Goal: Task Accomplishment & Management: Complete application form

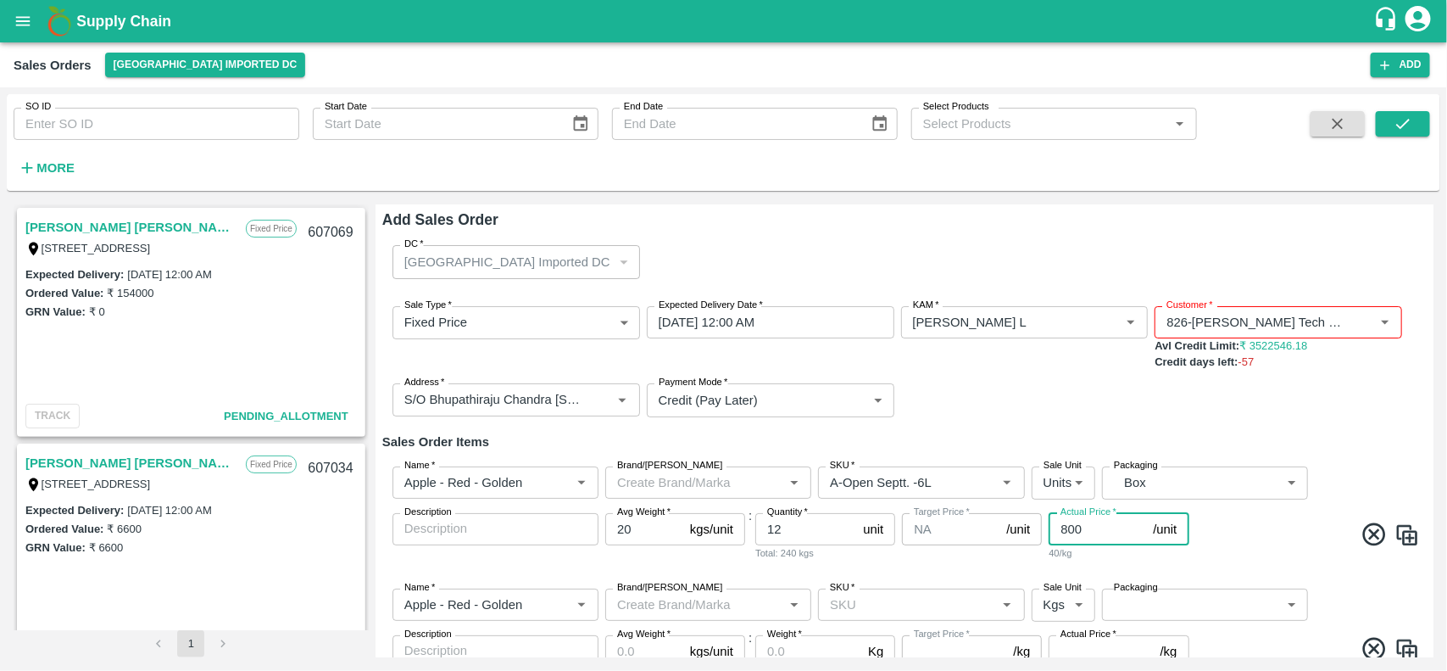
scroll to position [171, 0]
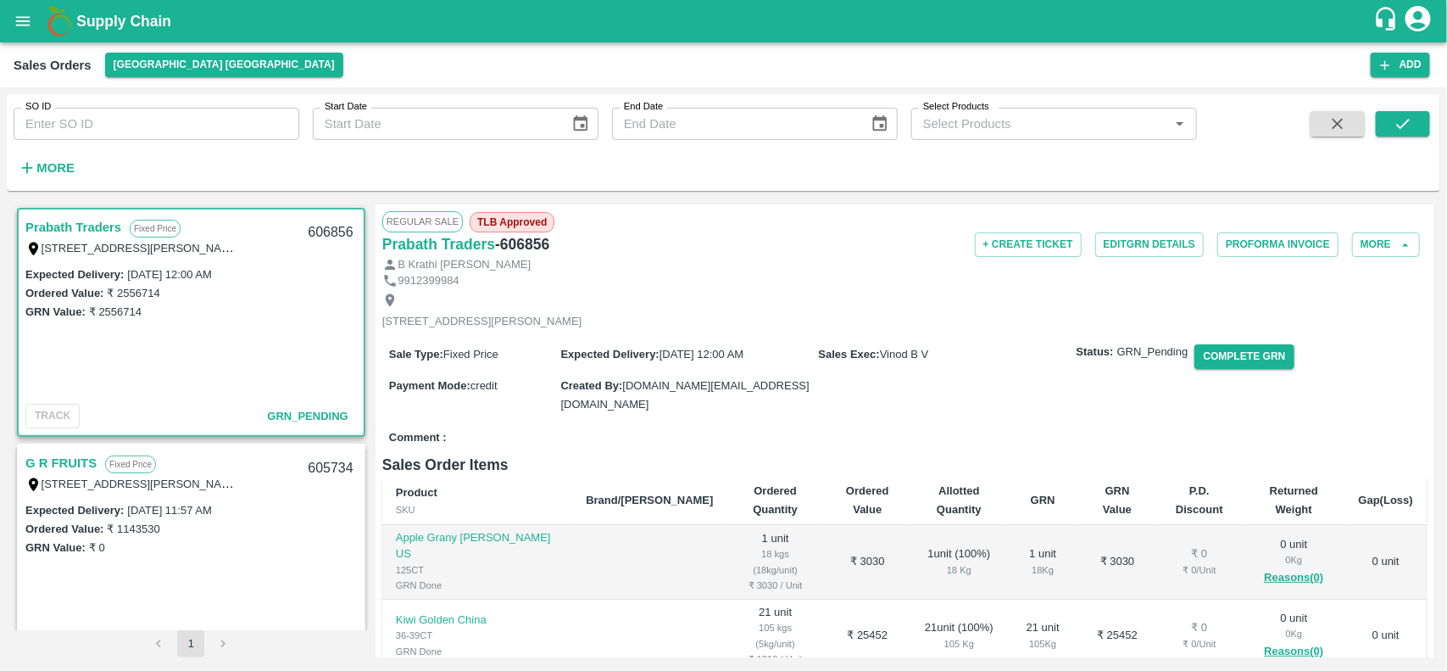
scroll to position [352, 0]
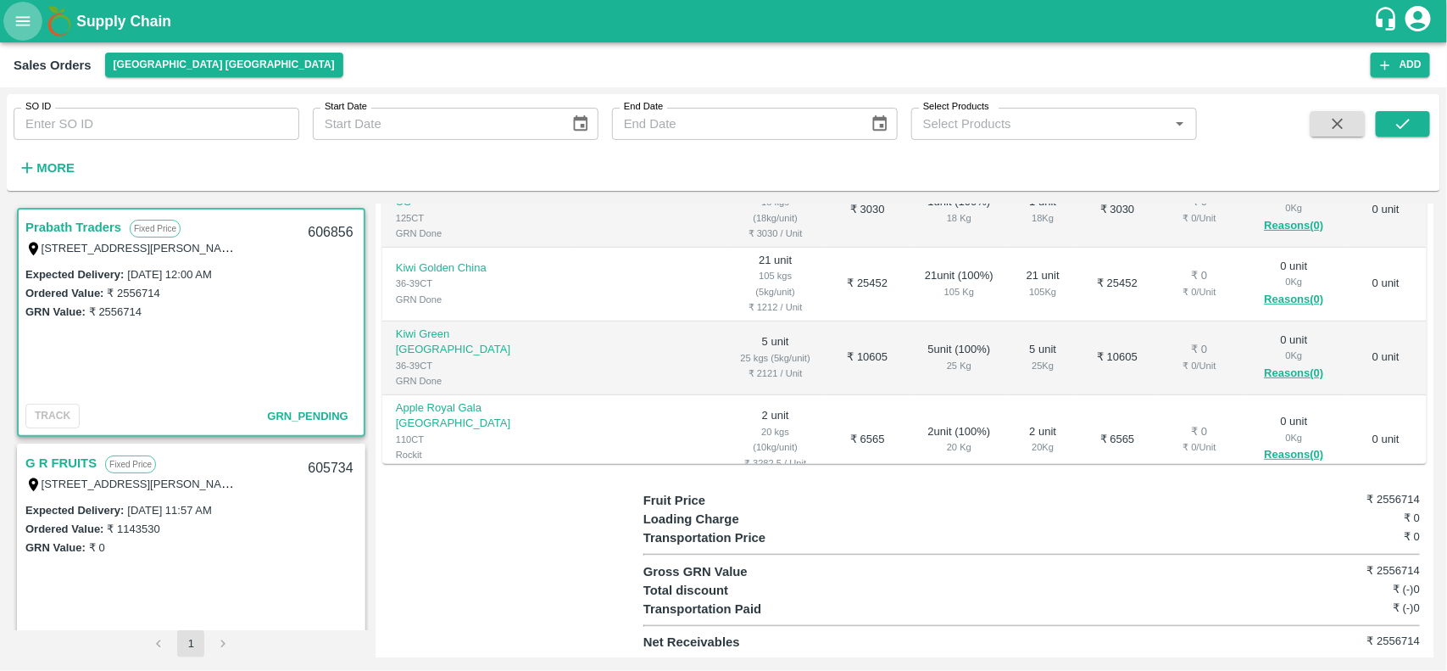
click at [14, 31] on button "open drawer" at bounding box center [22, 21] width 39 height 39
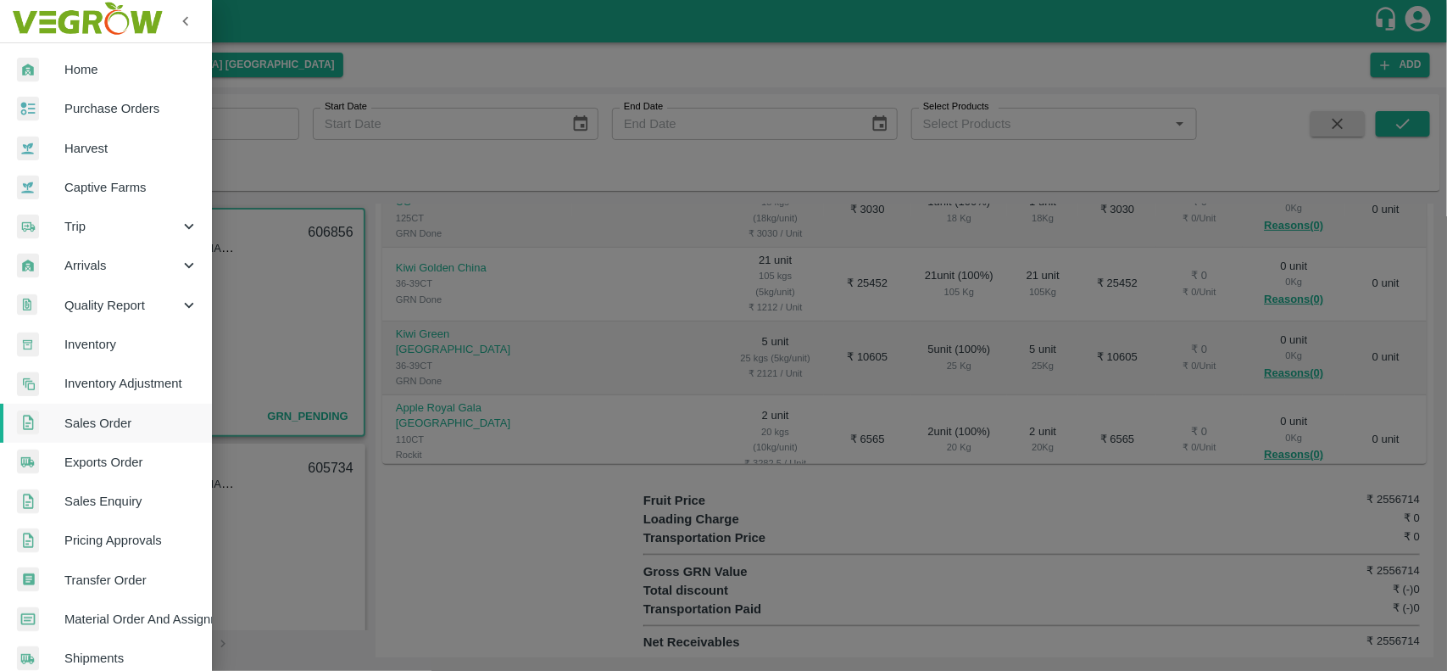
scroll to position [293, 0]
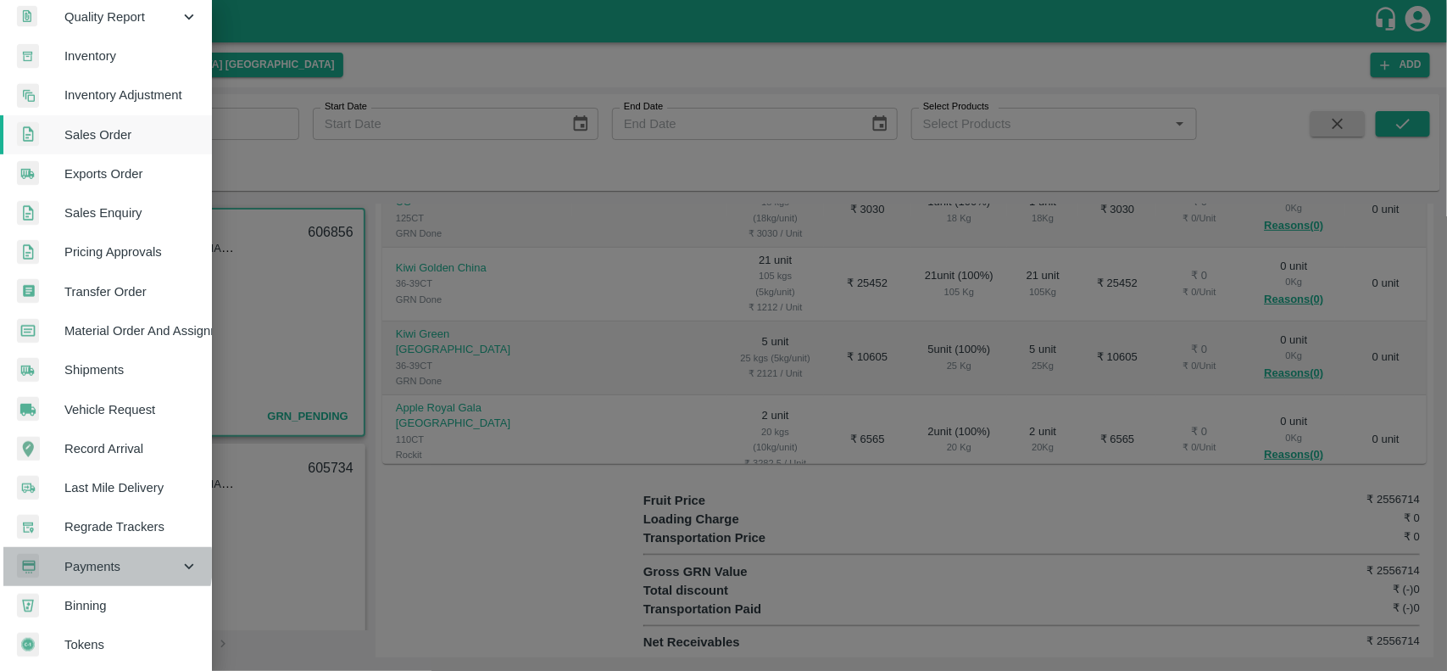
click at [90, 558] on span "Payments" at bounding box center [121, 566] width 115 height 19
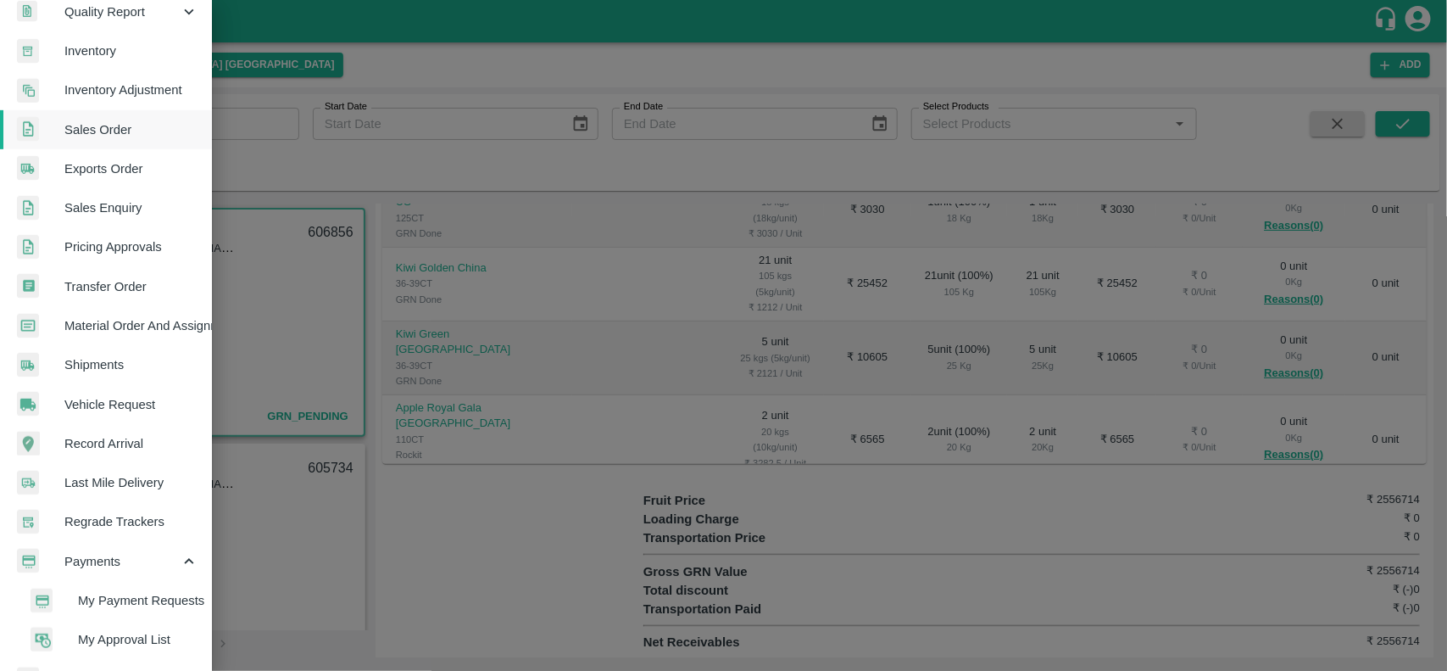
click at [132, 602] on span "My Payment Requests" at bounding box center [138, 600] width 120 height 19
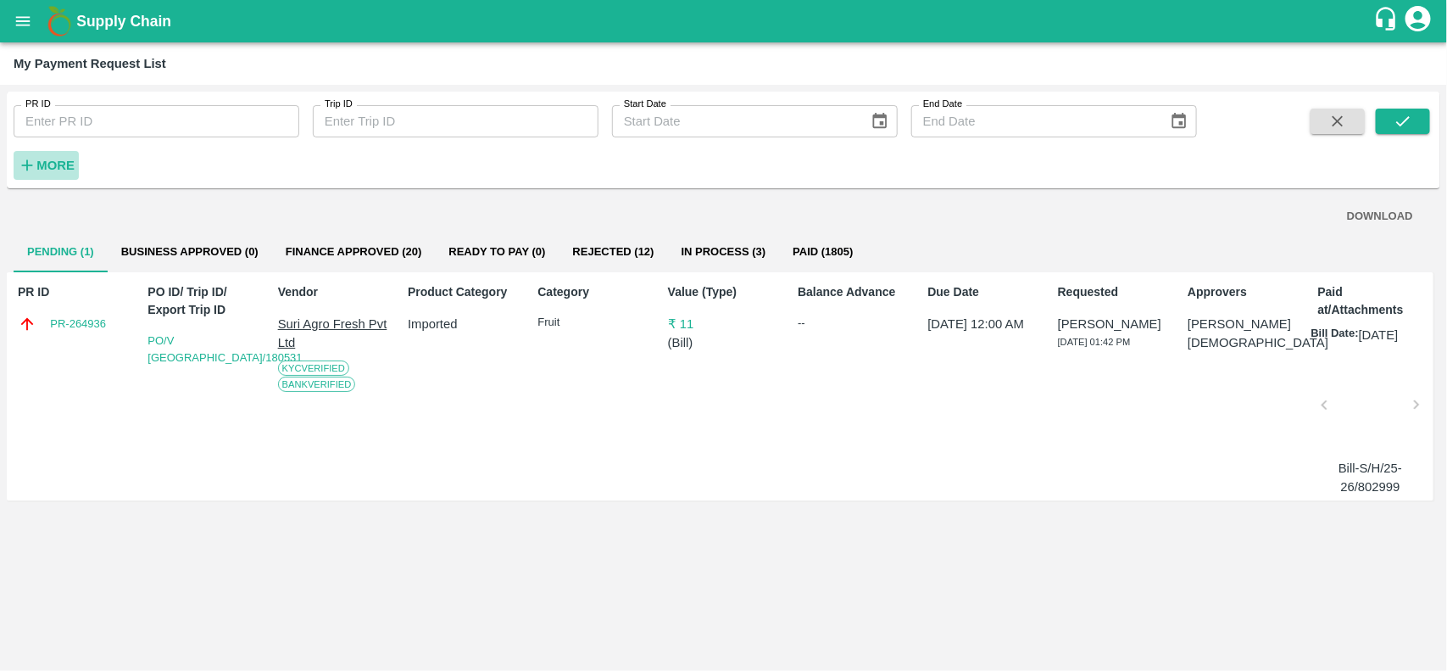
click at [61, 159] on strong "More" at bounding box center [55, 166] width 38 height 14
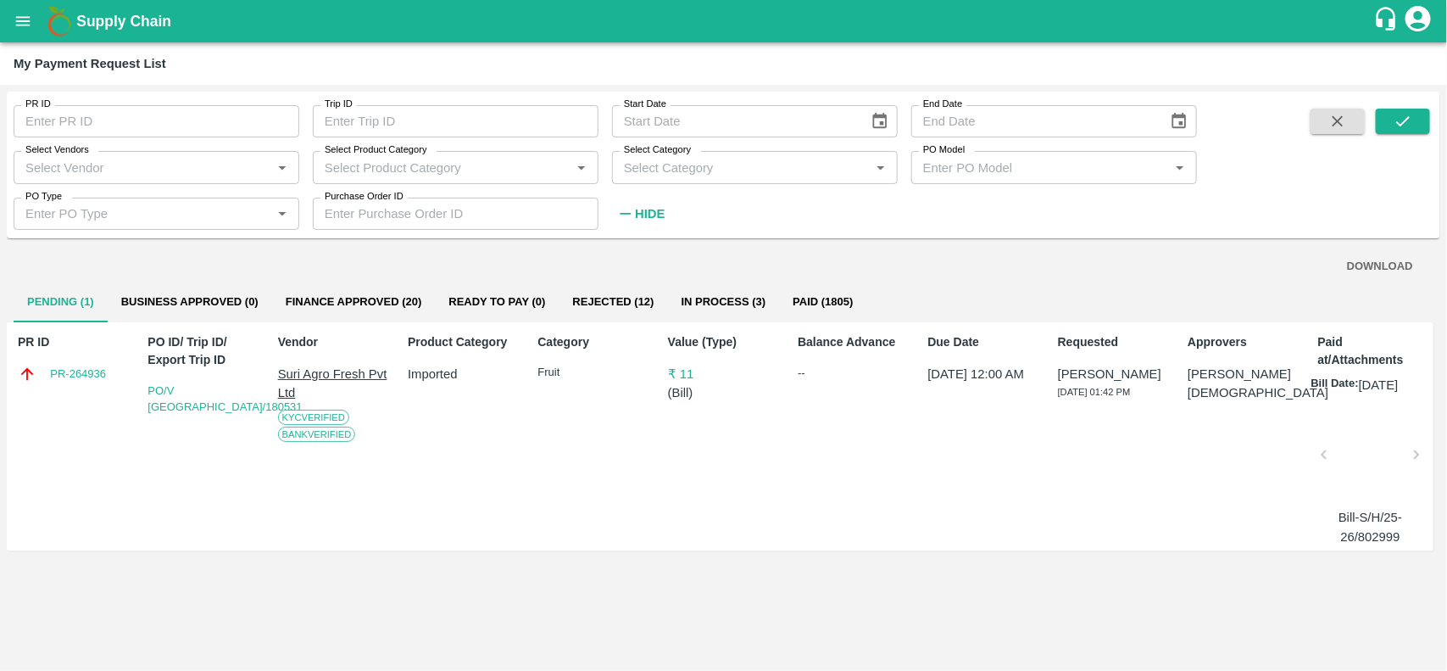
click at [128, 182] on div "Select Vendors   *" at bounding box center [157, 167] width 286 height 32
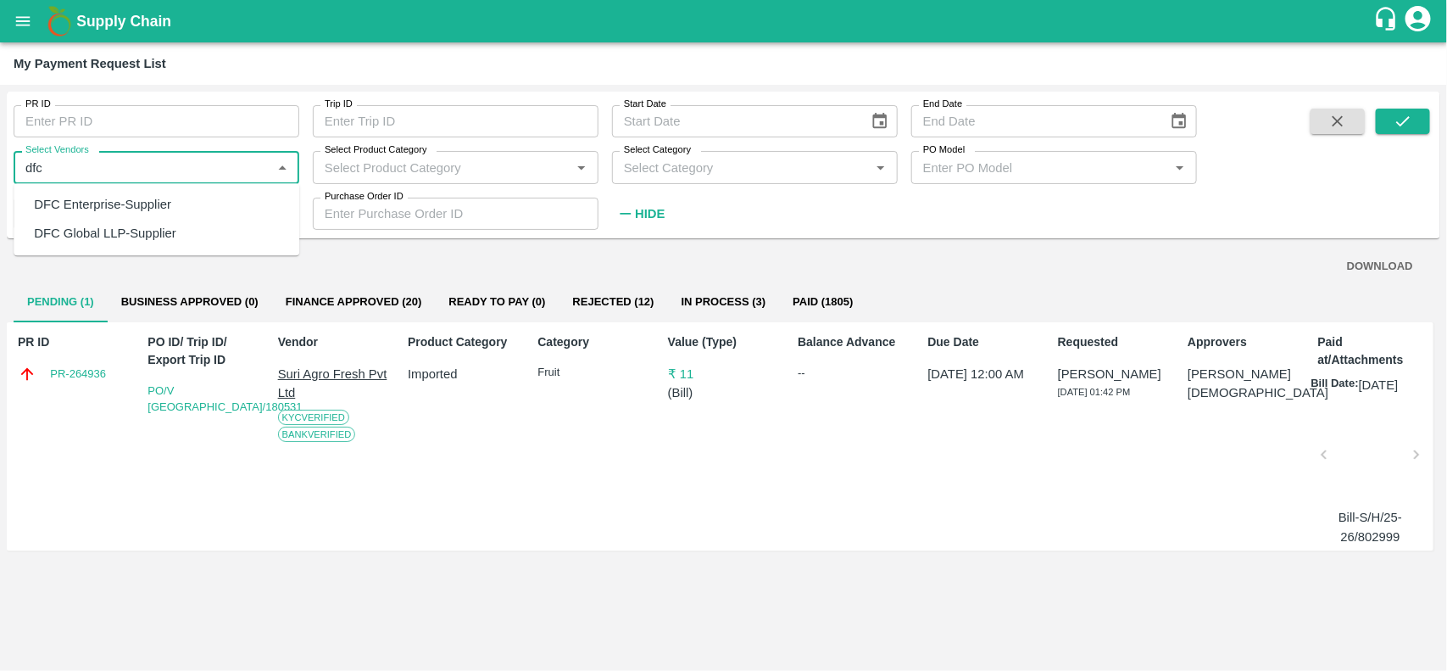
click at [127, 225] on div "DFC Global LLP-Supplier" at bounding box center [105, 234] width 142 height 19
type input "DFC Global LLP-Supplier"
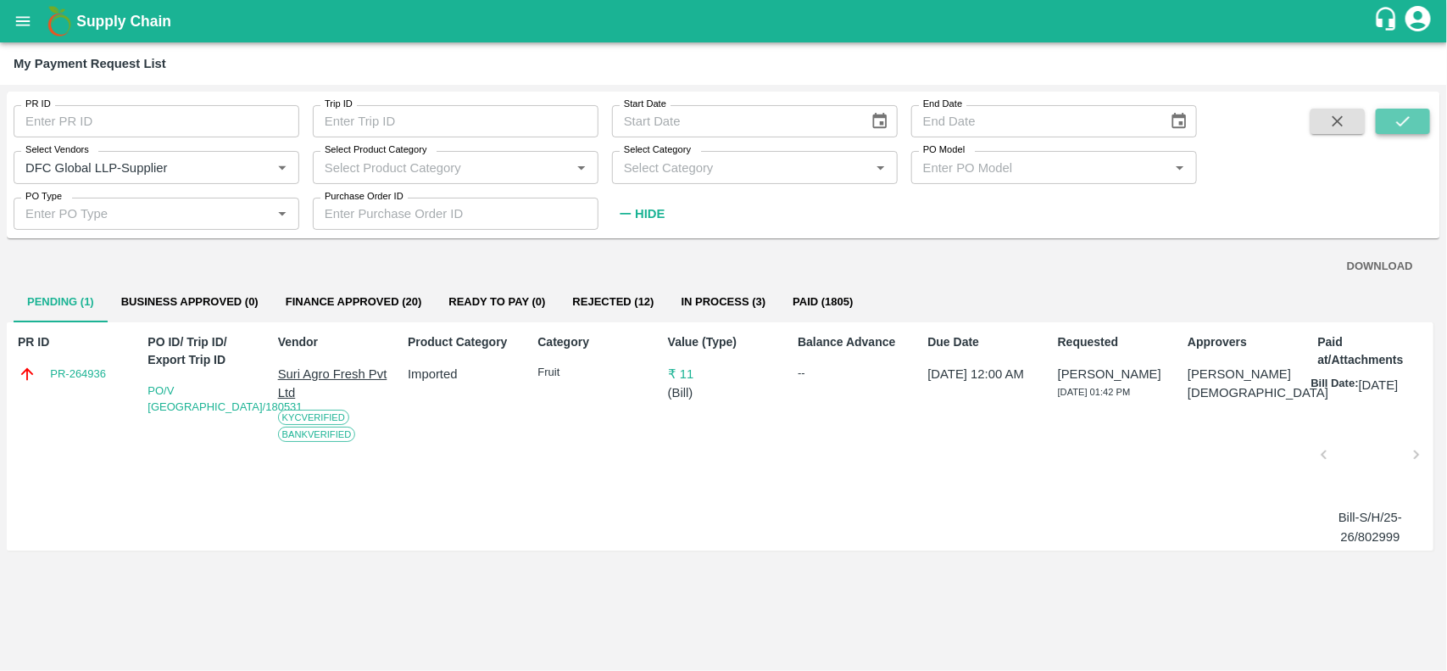
click at [1405, 110] on button "submit" at bounding box center [1403, 121] width 54 height 25
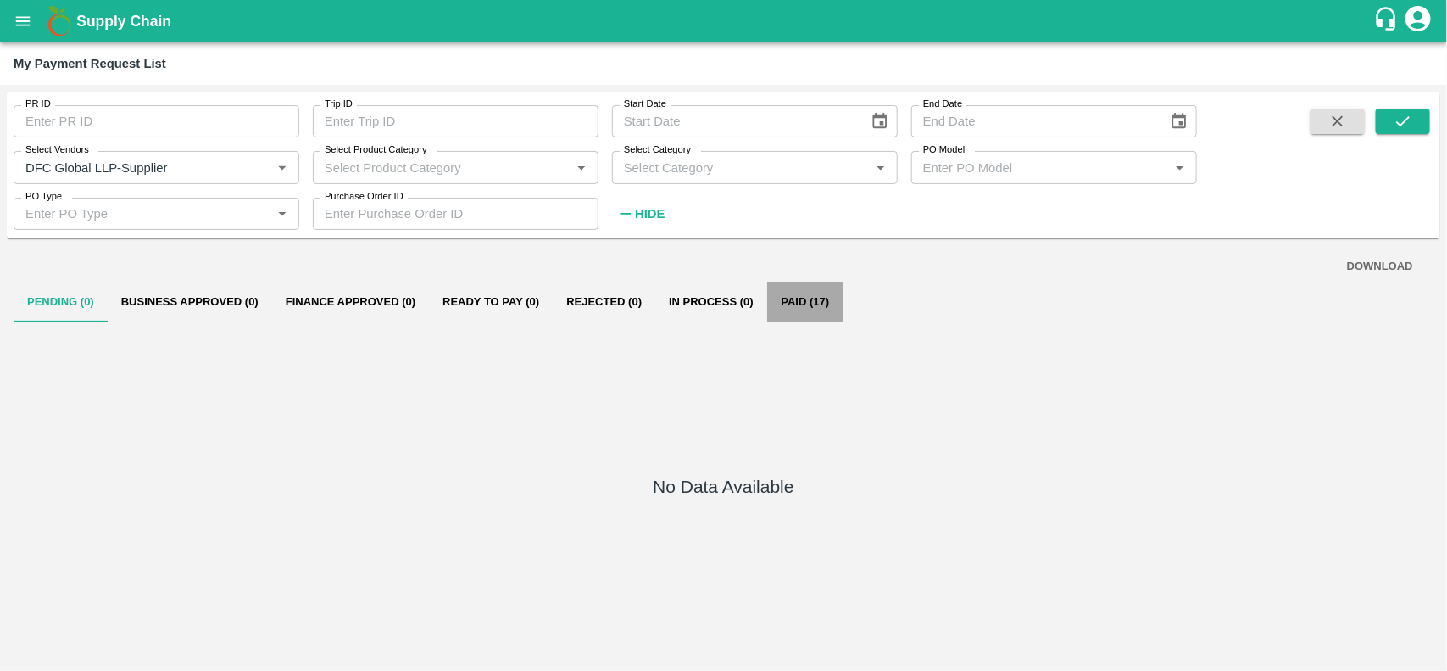
click at [816, 298] on button "Paid (17)" at bounding box center [805, 301] width 76 height 41
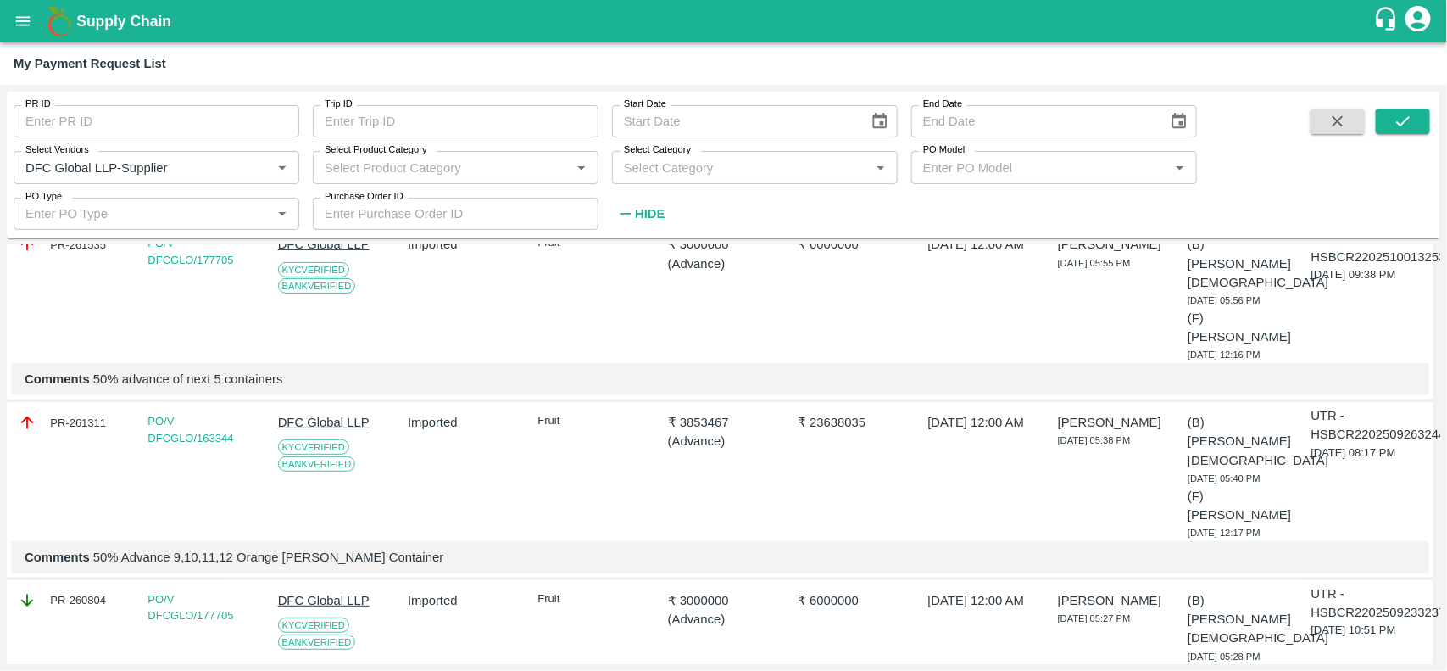
scroll to position [308, 0]
click at [159, 414] on link "PO/V DFCGLO/163344" at bounding box center [191, 429] width 86 height 30
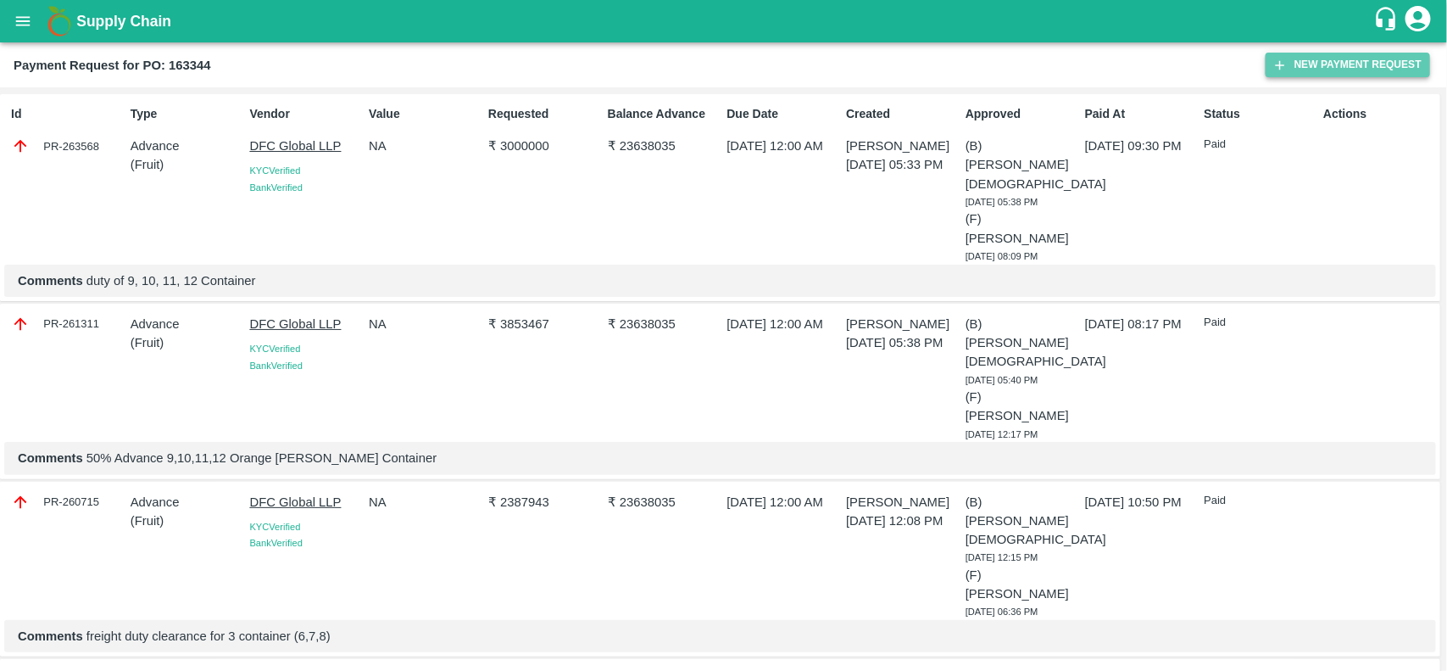
click at [1308, 68] on button "New Payment Request" at bounding box center [1348, 65] width 164 height 25
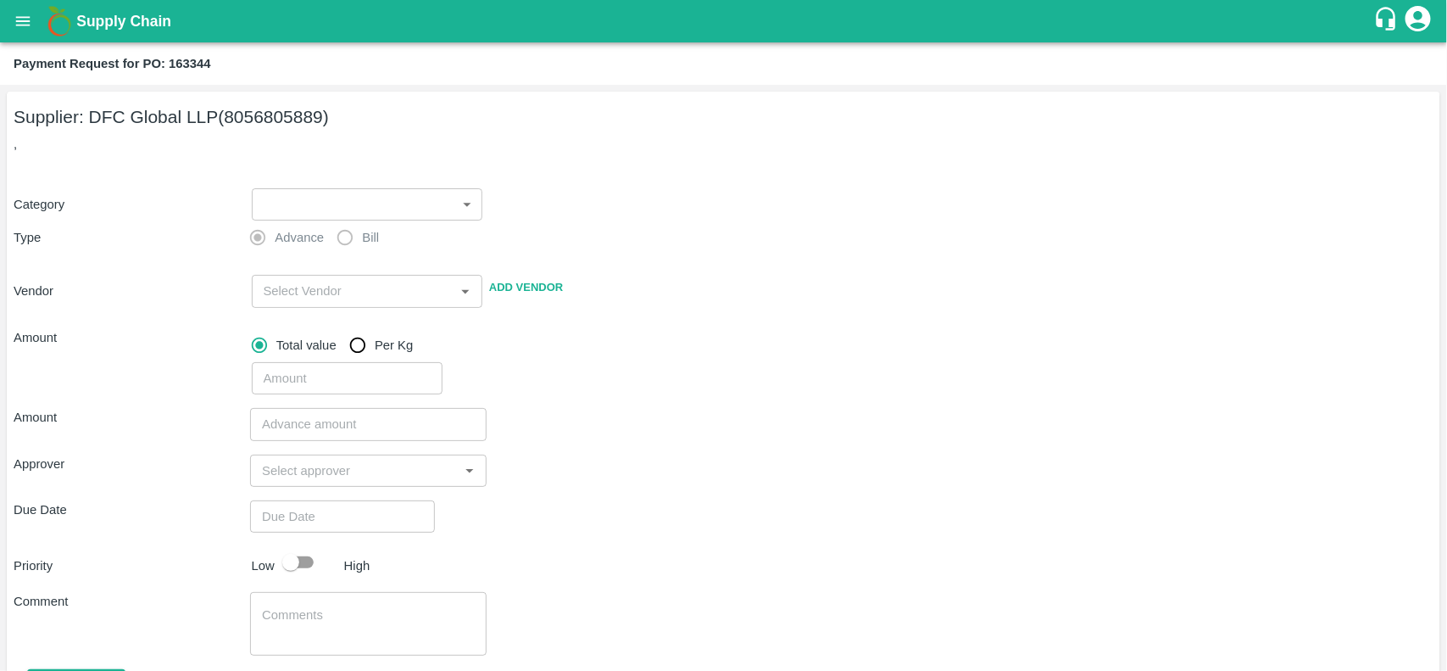
click at [297, 159] on div "Supplier: DFC Global LLP (8056805889) , Category ​ ​ Type Advance Bill Vendor ​…" at bounding box center [723, 424] width 1433 height 664
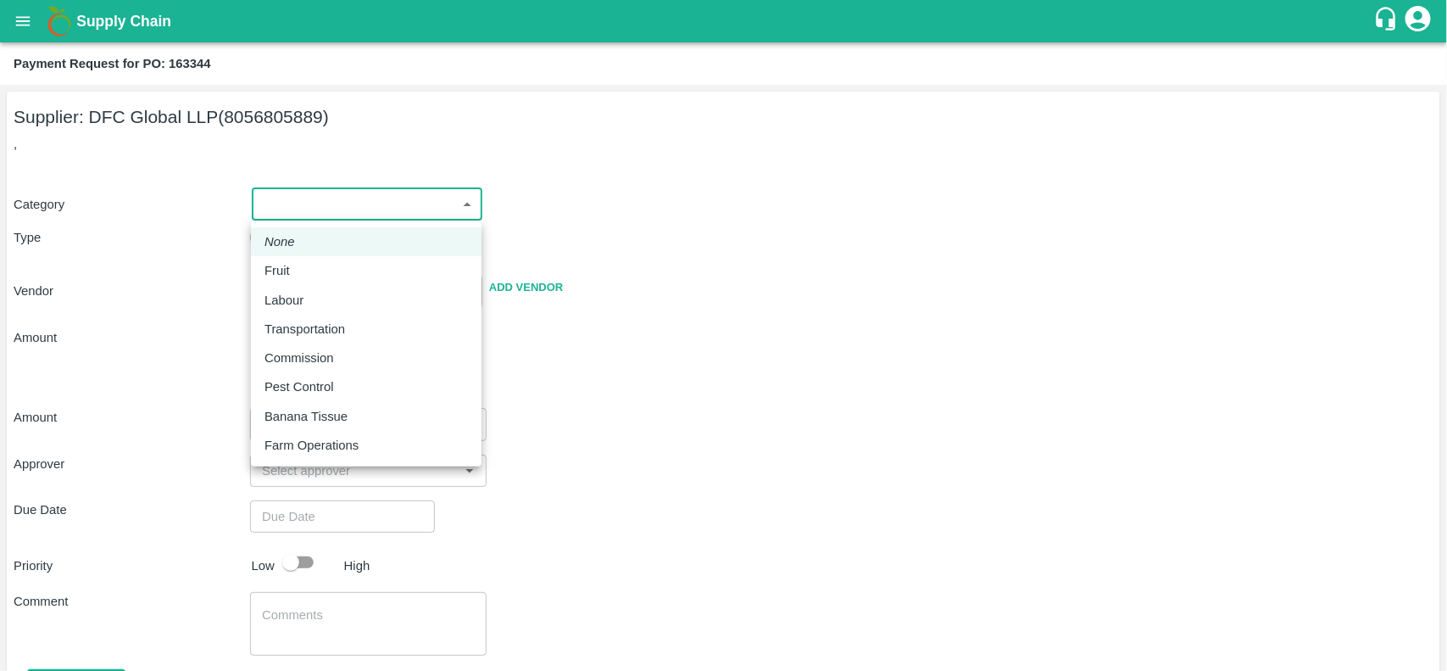
click at [282, 214] on body "Supply Chain Payment Request for PO: 163344 Supplier: DFC Global LLP (805680588…" at bounding box center [723, 335] width 1447 height 671
click at [287, 264] on p "Fruit" at bounding box center [276, 270] width 25 height 19
type input "1"
type input "DFC Global LLP - 8056805889(Supplier)"
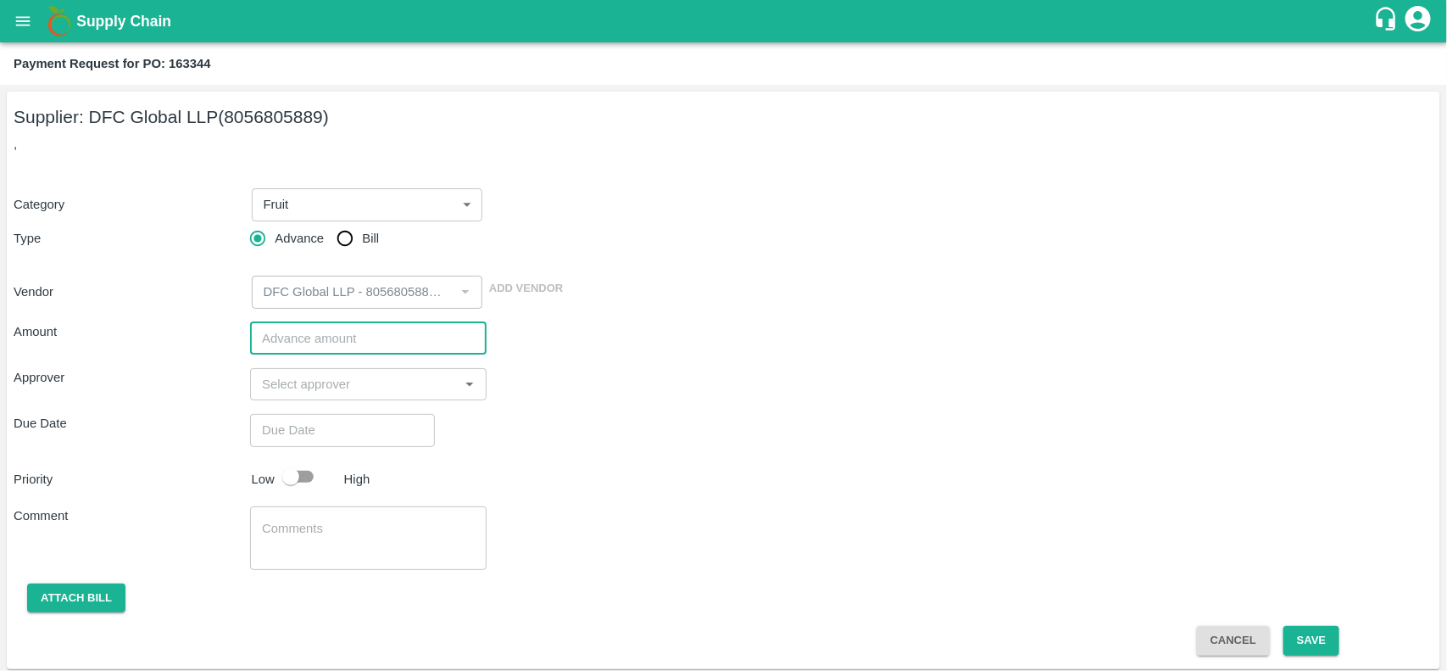
click at [337, 331] on input "number" at bounding box center [368, 338] width 237 height 32
paste input "3613680"
click at [350, 397] on div "​" at bounding box center [368, 384] width 237 height 32
type input "3613680"
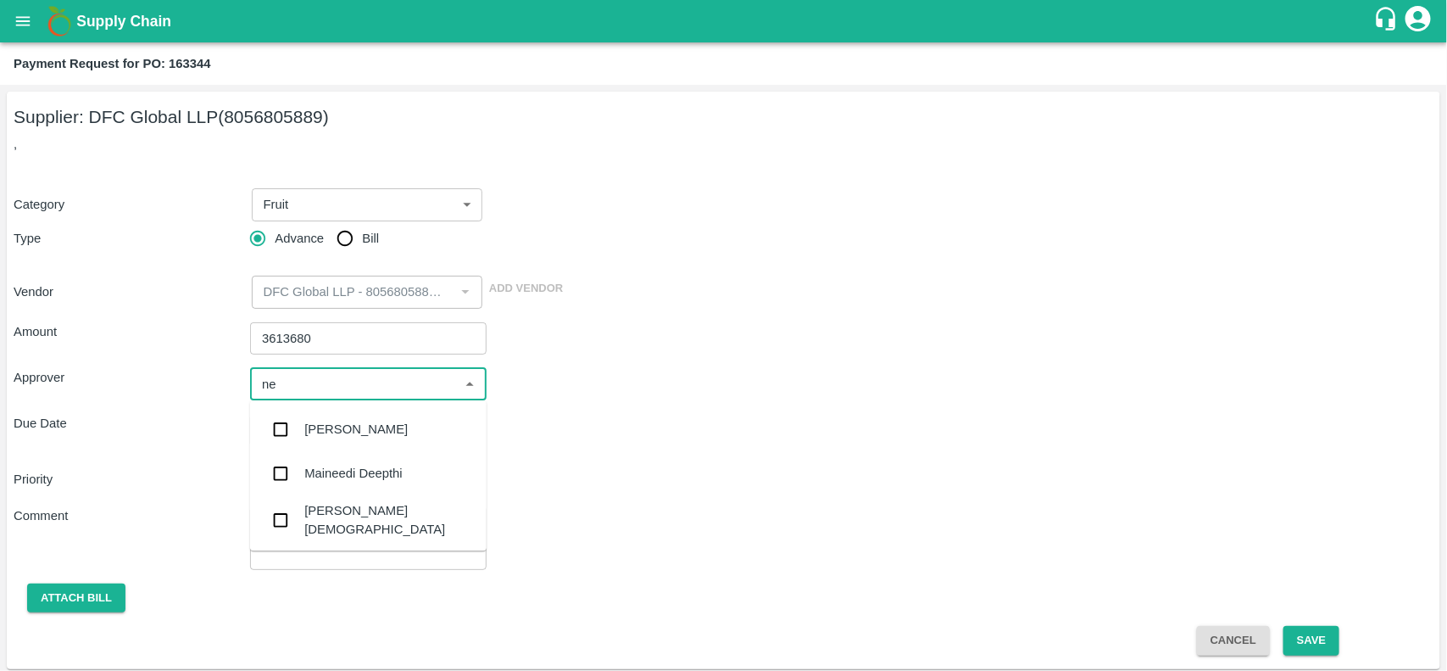
type input "nee"
click at [276, 515] on input "checkbox" at bounding box center [281, 520] width 34 height 34
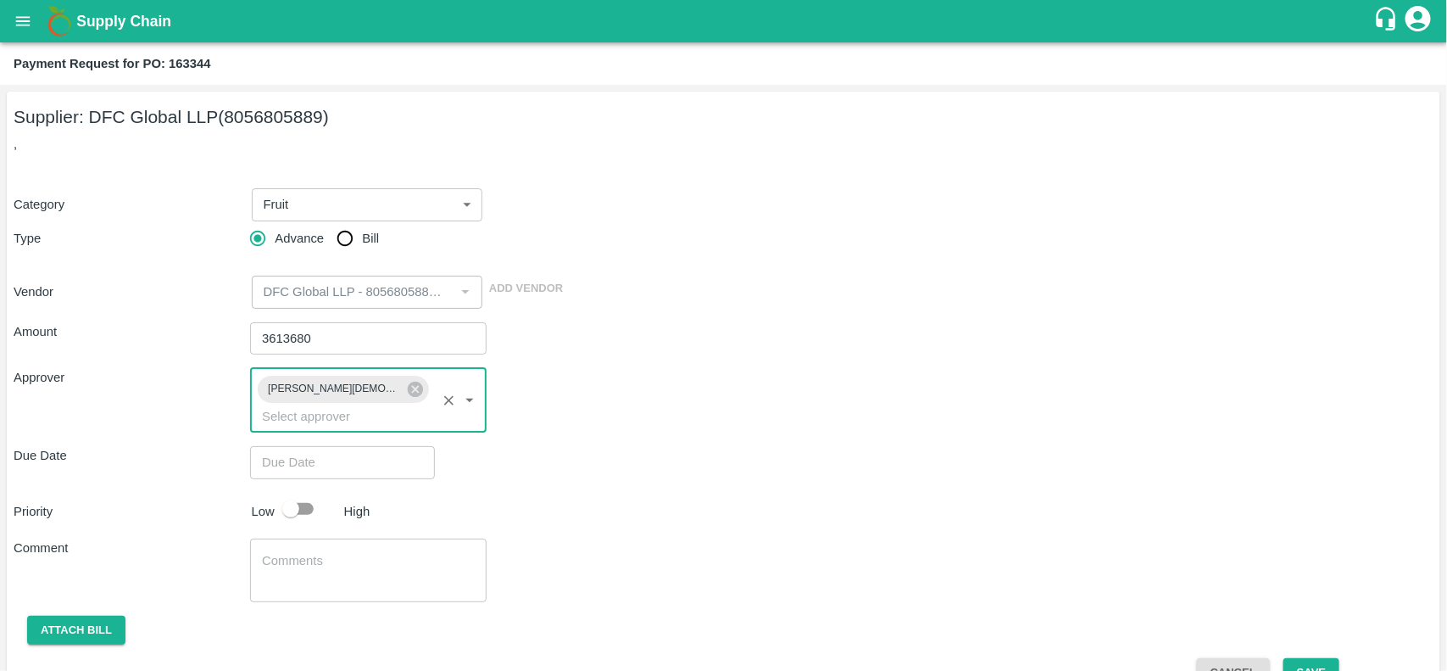
type input "DD/MM/YYYY hh:mm aa"
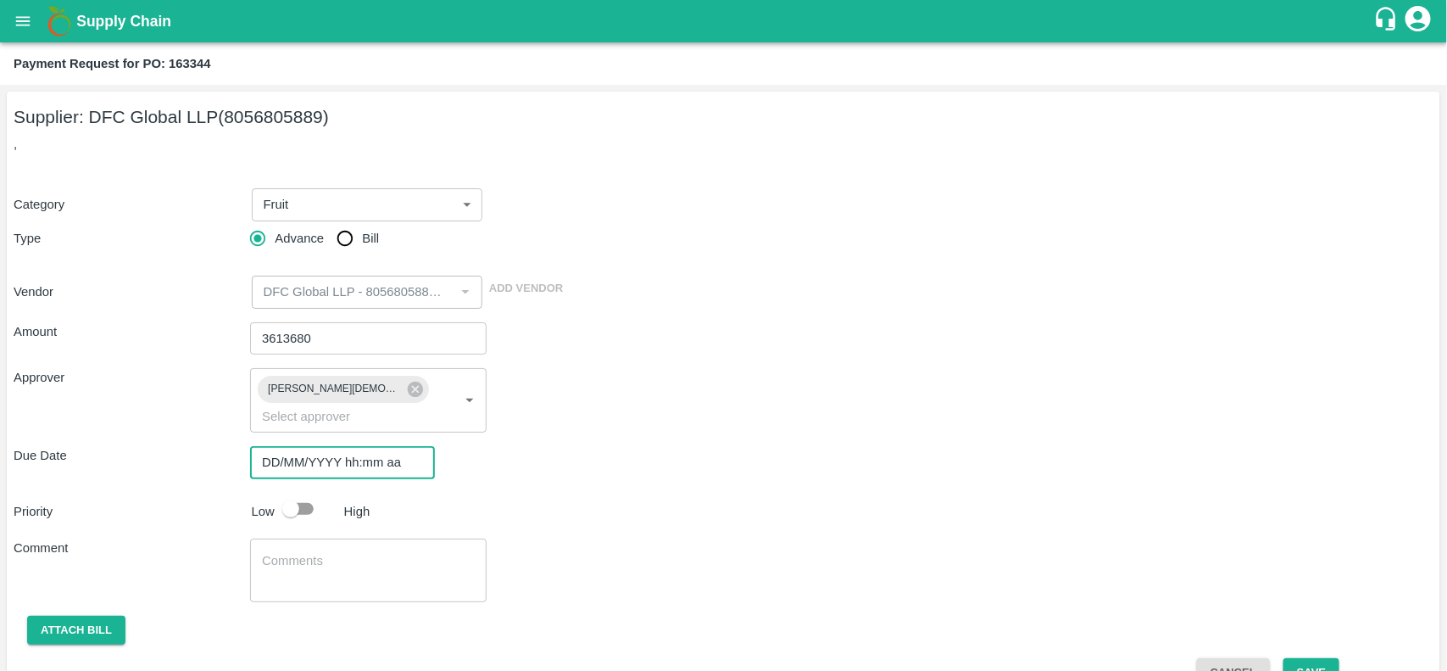
click at [306, 451] on input "DD/MM/YYYY hh:mm aa" at bounding box center [336, 462] width 173 height 32
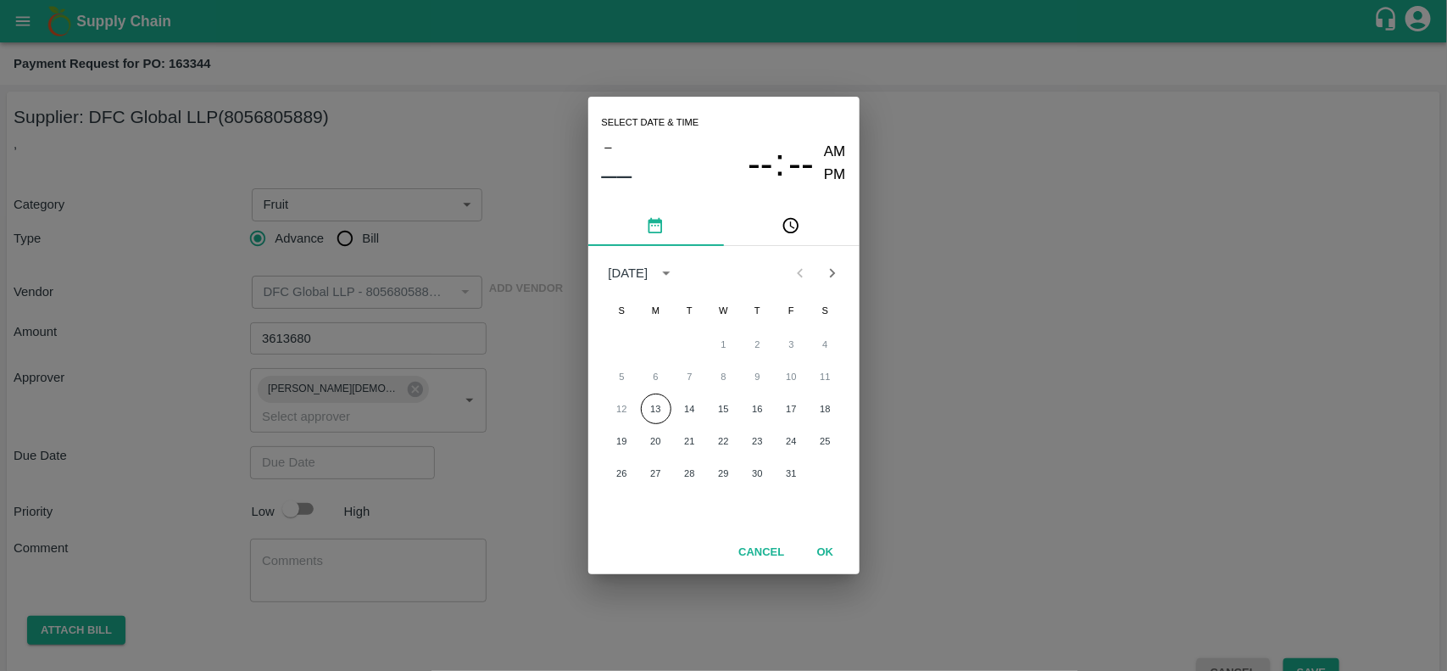
click at [671, 404] on div "12 13 14 15 16 17 18" at bounding box center [723, 408] width 271 height 31
click at [663, 409] on button "13" at bounding box center [656, 408] width 31 height 31
type input "13/10/2025 12:00 AM"
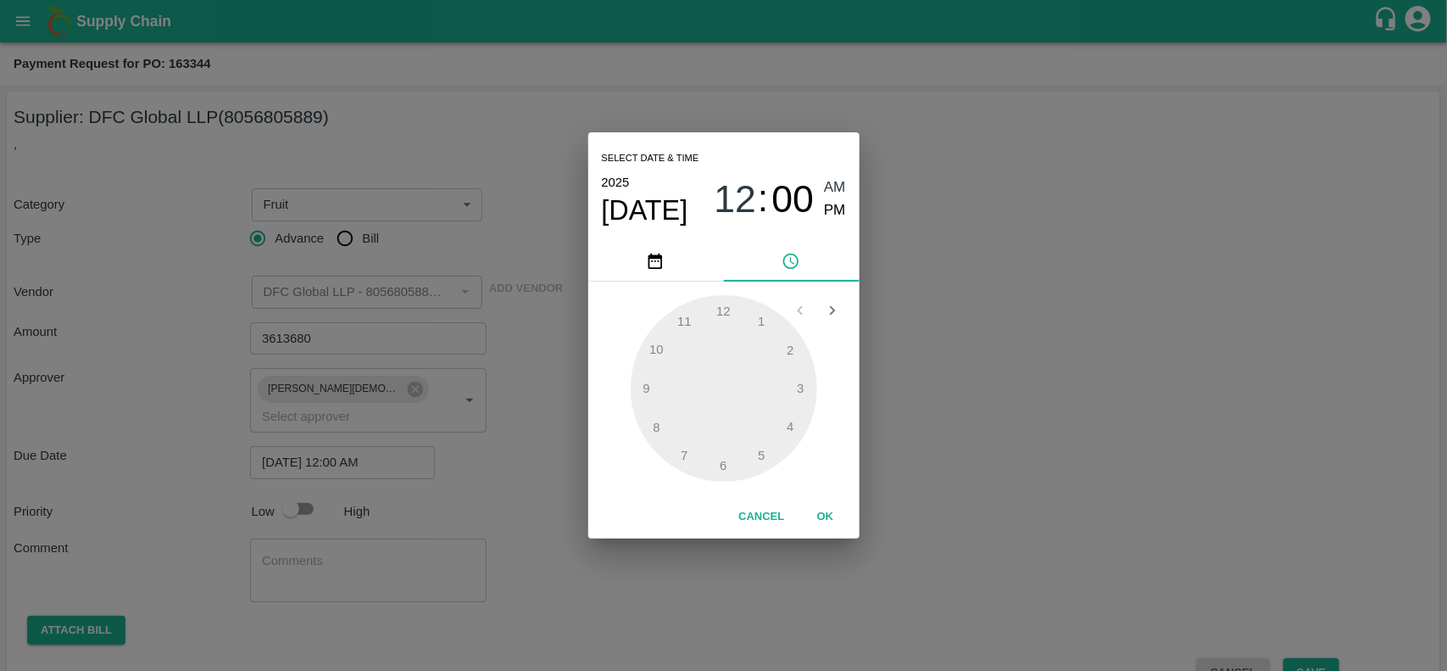
click at [823, 515] on button "OK" at bounding box center [826, 517] width 54 height 30
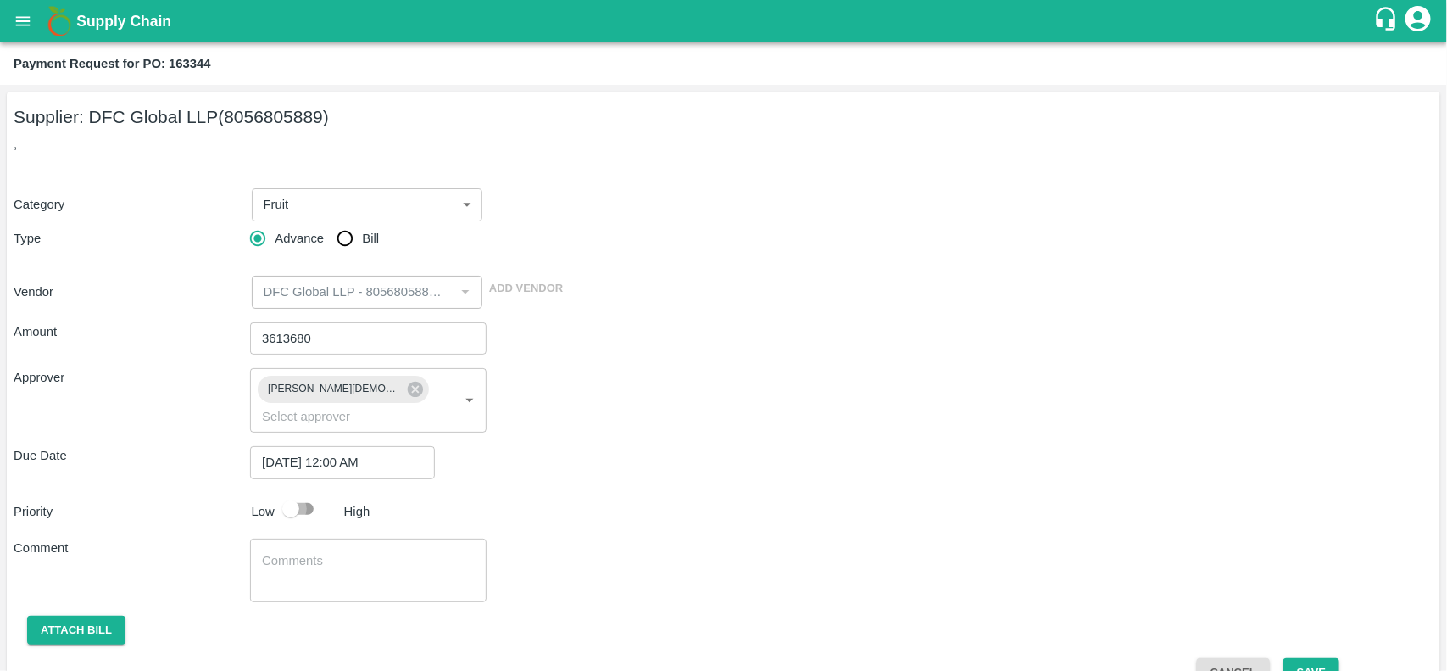
click at [307, 493] on input "checkbox" at bounding box center [290, 509] width 97 height 32
checkbox input "true"
click at [293, 552] on textarea at bounding box center [368, 570] width 213 height 36
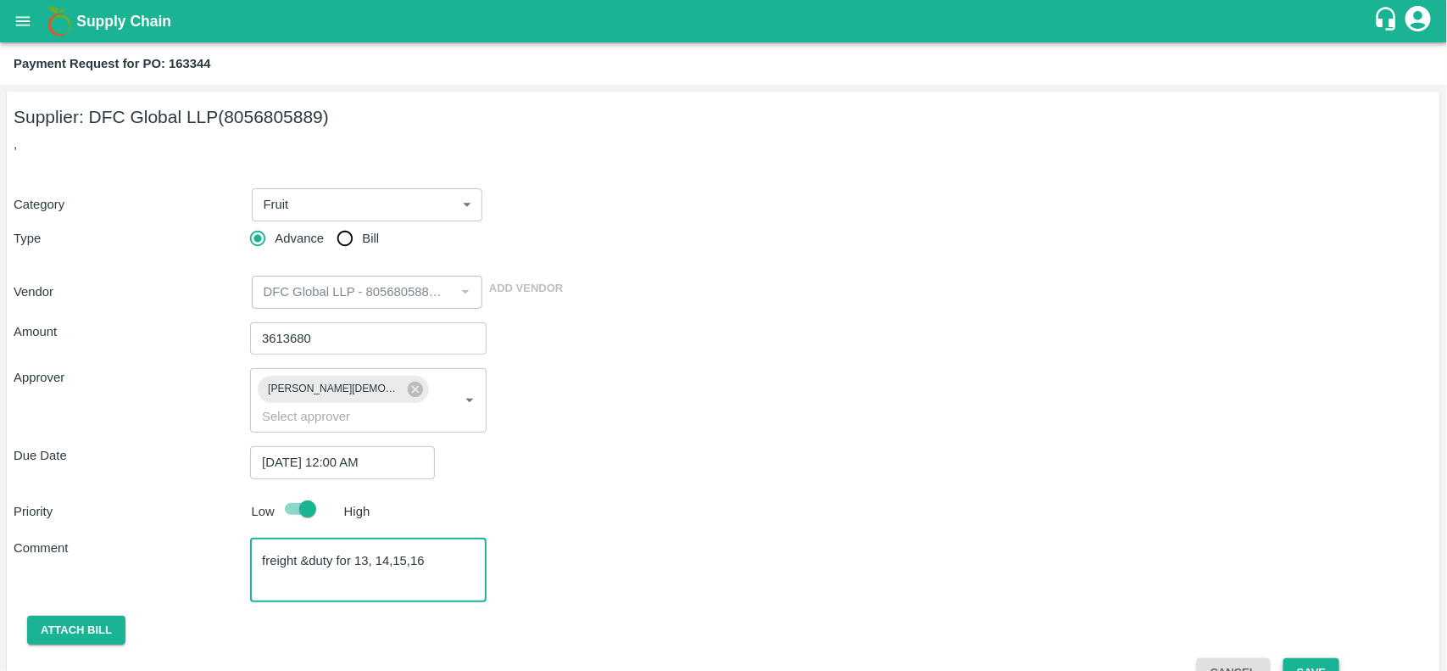
type textarea "freight &duty for 13, 14,15,16"
click at [1306, 658] on button "Save" at bounding box center [1311, 673] width 56 height 30
